Goal: Task Accomplishment & Management: Manage account settings

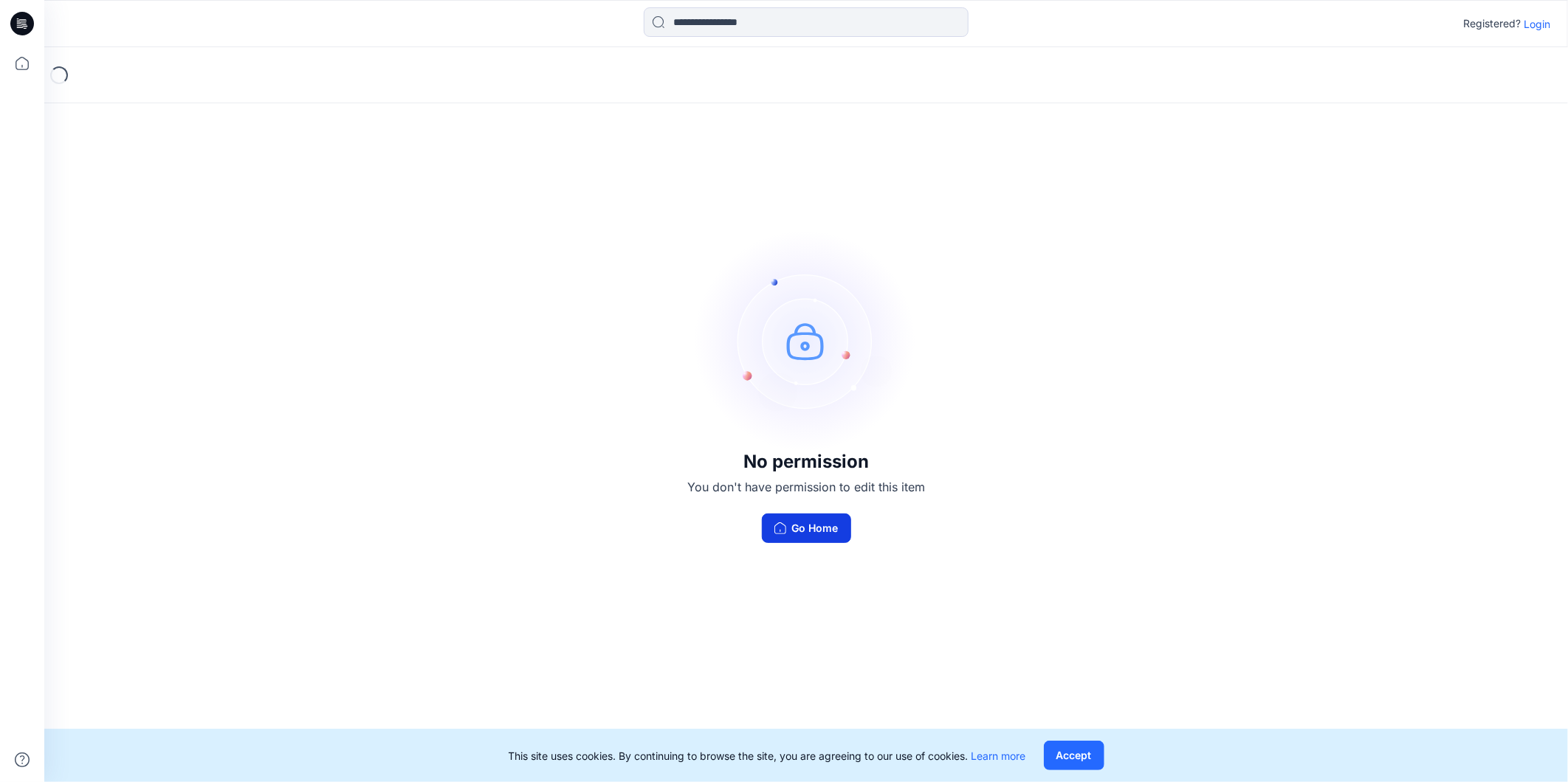
click at [821, 525] on button "Go Home" at bounding box center [806, 528] width 89 height 29
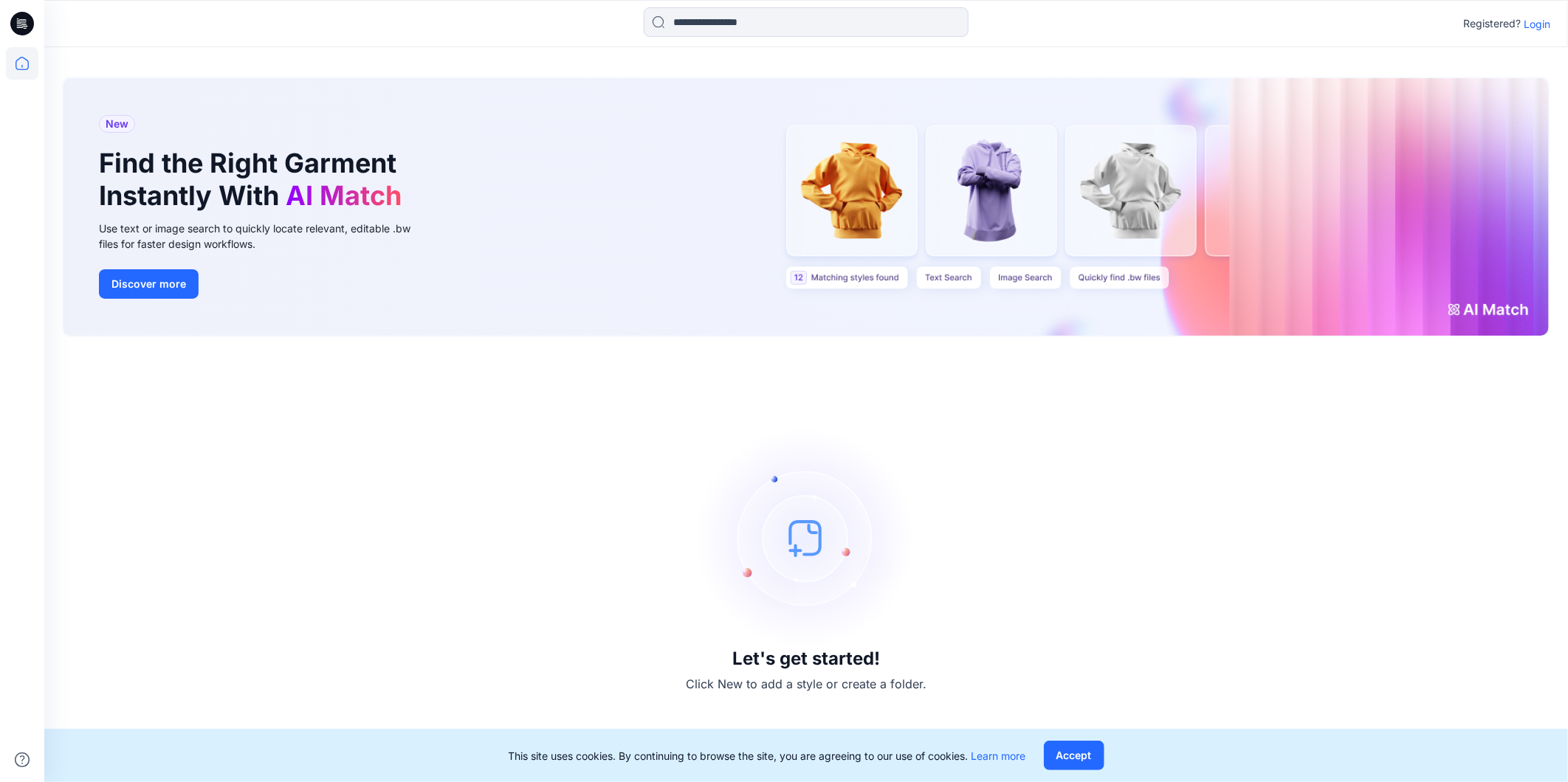
click at [1543, 25] on p "Login" at bounding box center [1536, 23] width 26 height 15
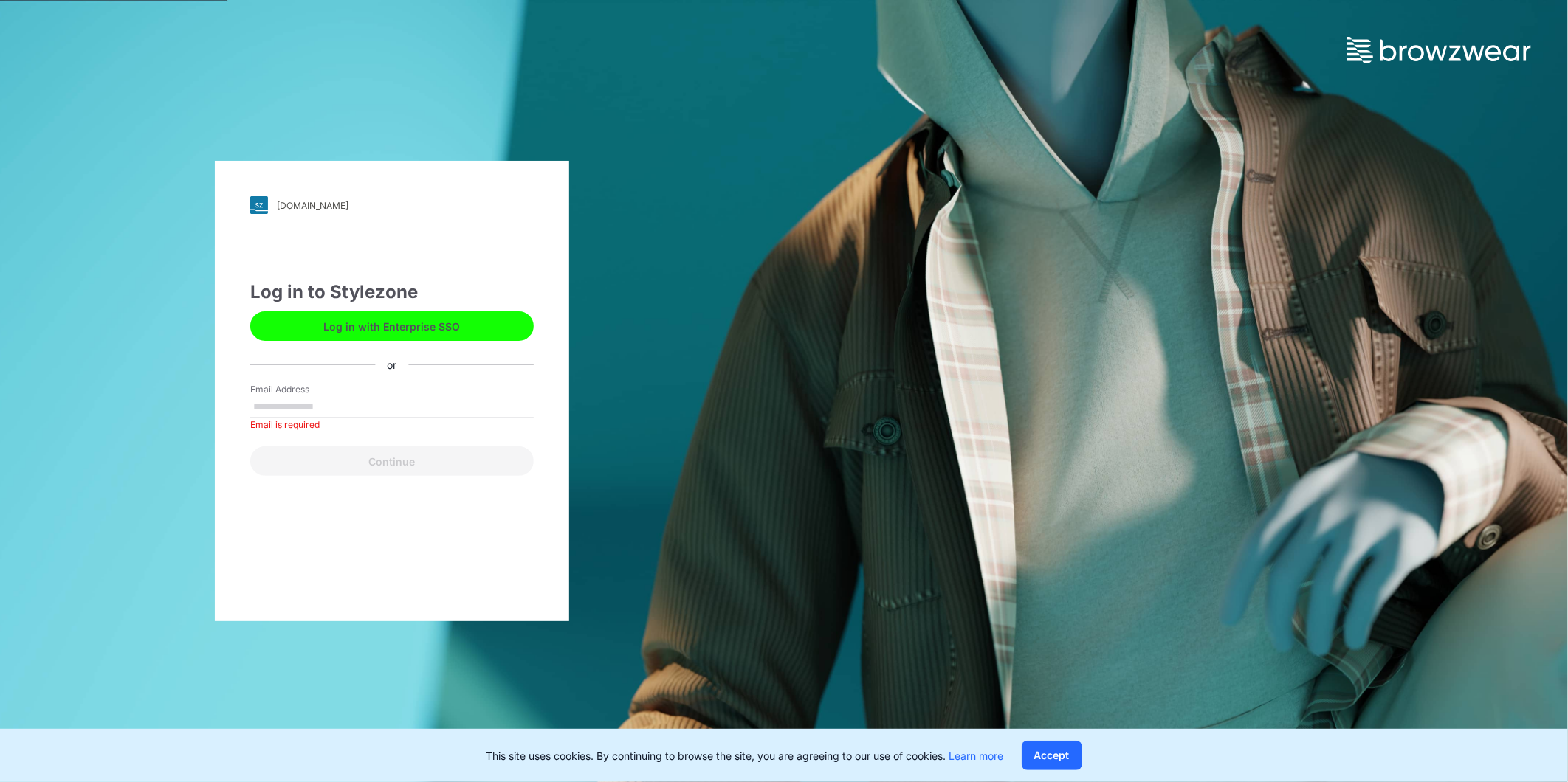
click at [323, 395] on label "Email Address" at bounding box center [302, 389] width 103 height 14
click at [323, 396] on input "Email Address" at bounding box center [392, 407] width 283 height 22
type input "**********"
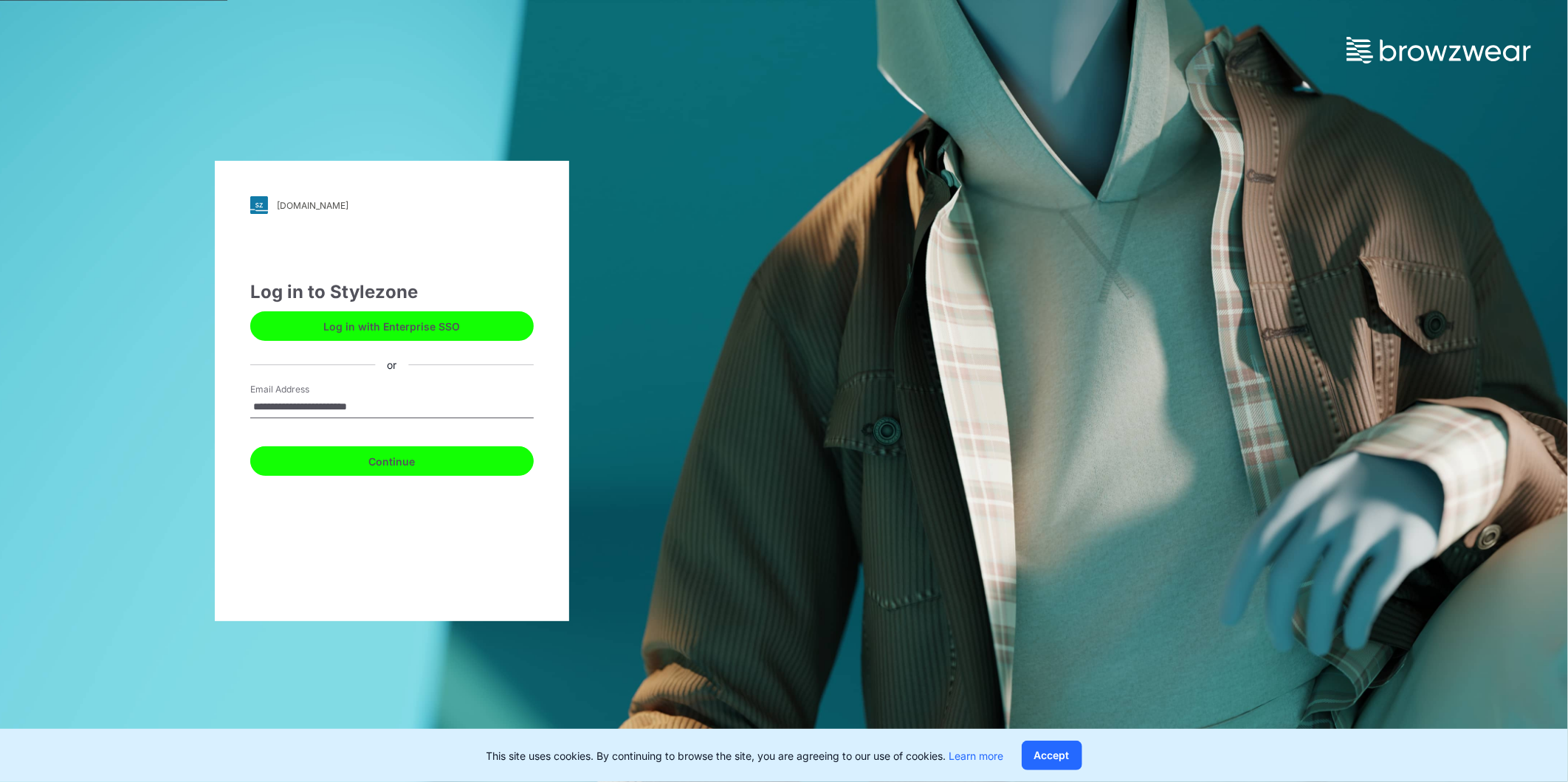
click at [322, 457] on button "Continue" at bounding box center [392, 461] width 283 height 29
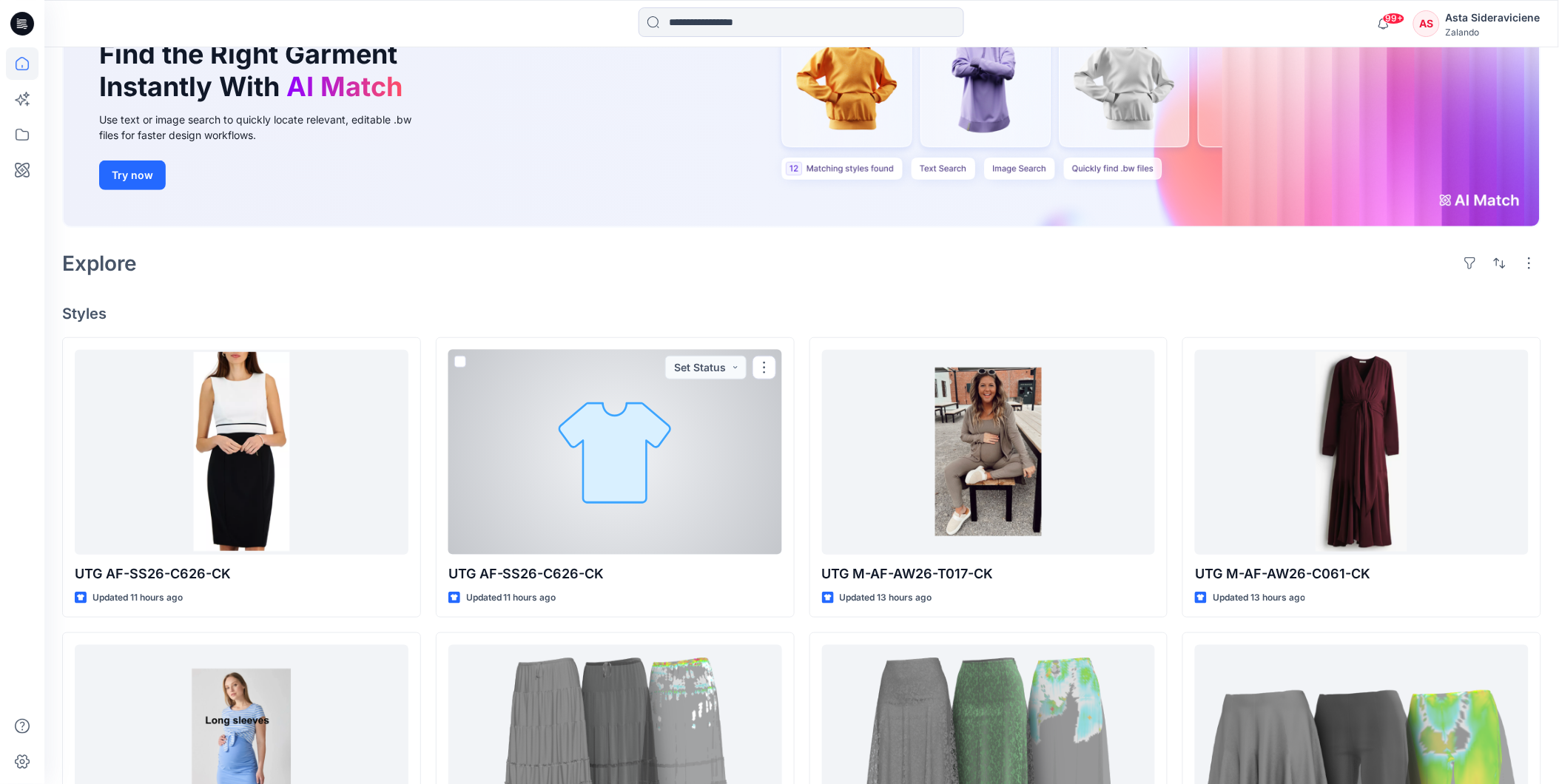
scroll to position [164, 0]
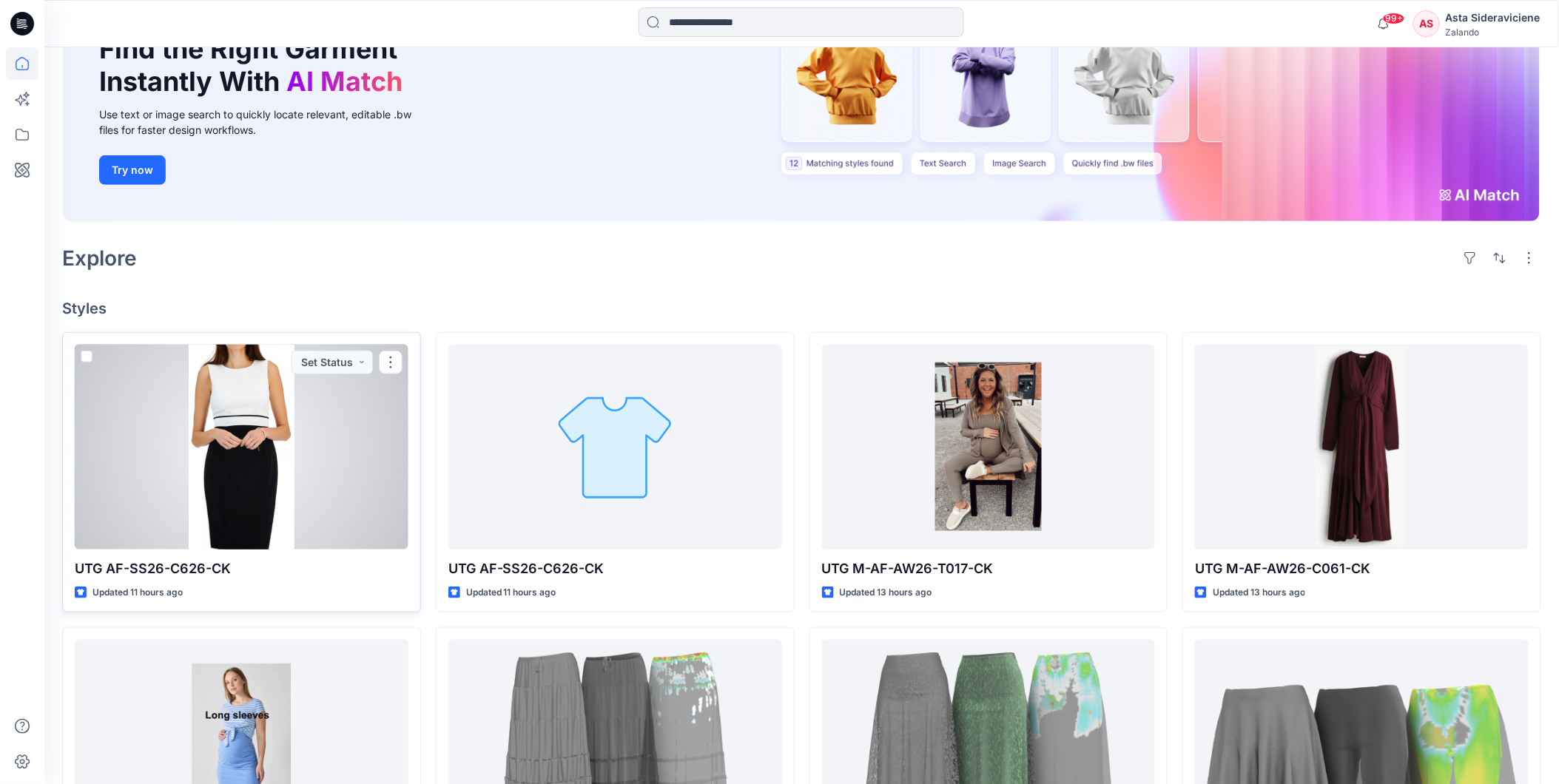
click at [286, 476] on div at bounding box center [242, 447] width 334 height 205
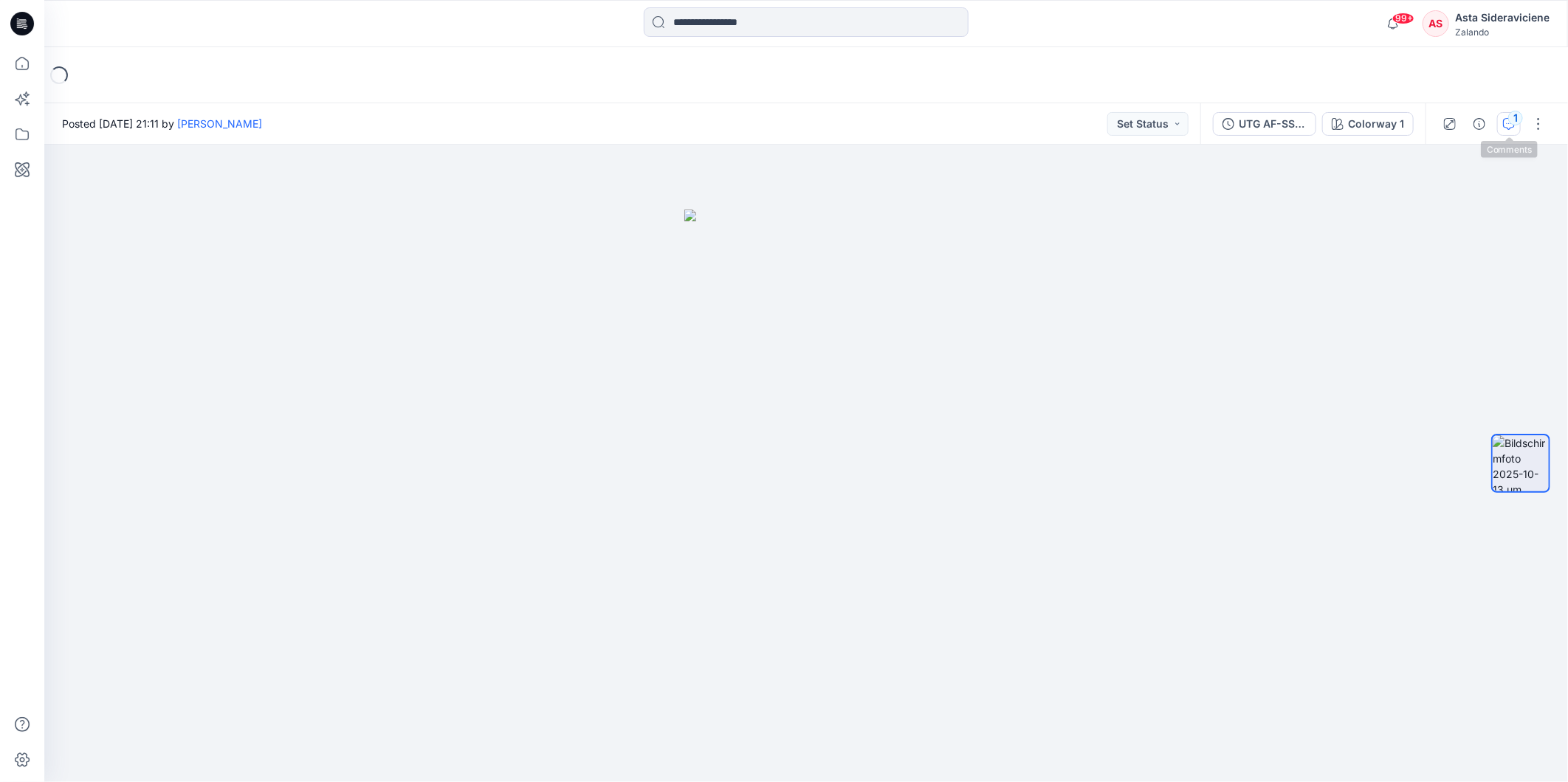
click at [1512, 124] on div "1" at bounding box center [1515, 118] width 15 height 15
